Goal: Download file/media

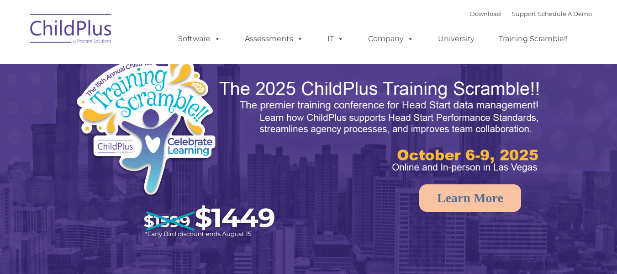
select select "MEDIUM"
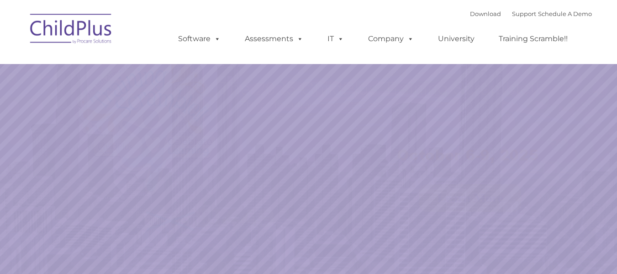
select select "MEDIUM"
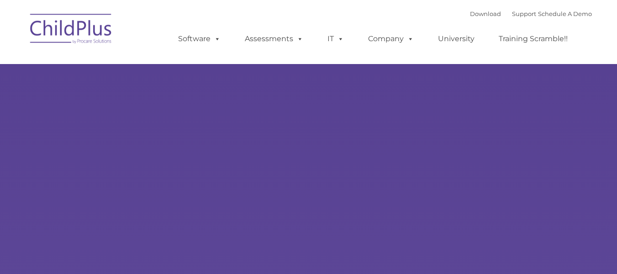
type input ""
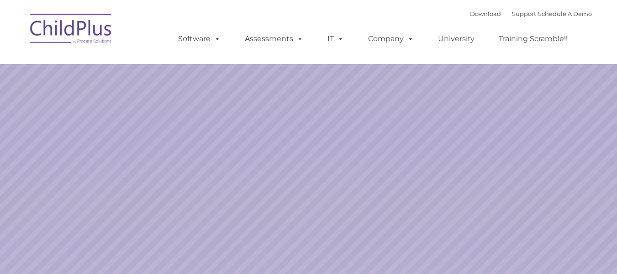
select select "MEDIUM"
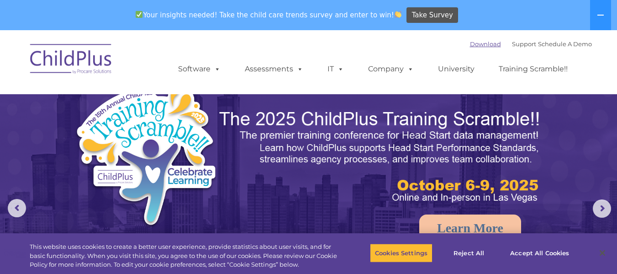
click at [475, 45] on link "Download" at bounding box center [485, 43] width 31 height 7
